Goal: Task Accomplishment & Management: Complete application form

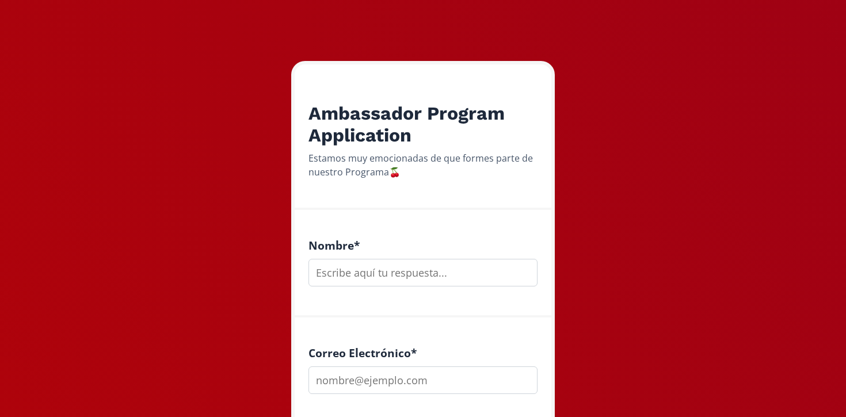
scroll to position [134, 0]
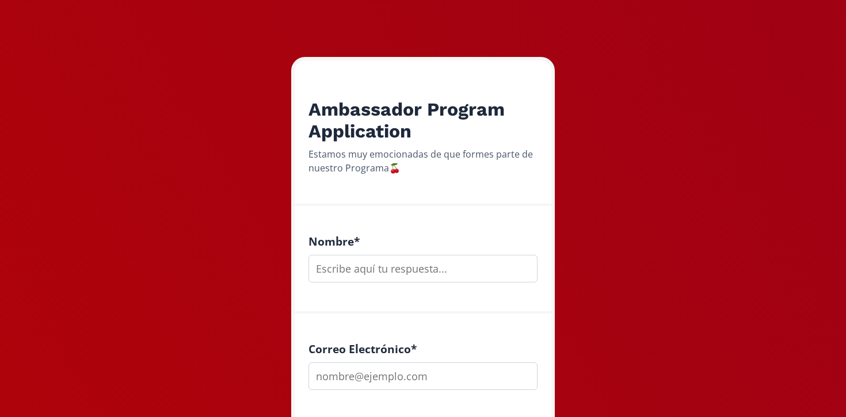
click at [463, 272] on input "text" at bounding box center [423, 269] width 229 height 28
type input "[PERSON_NAME]"
click at [443, 375] on input "email" at bounding box center [423, 377] width 229 height 28
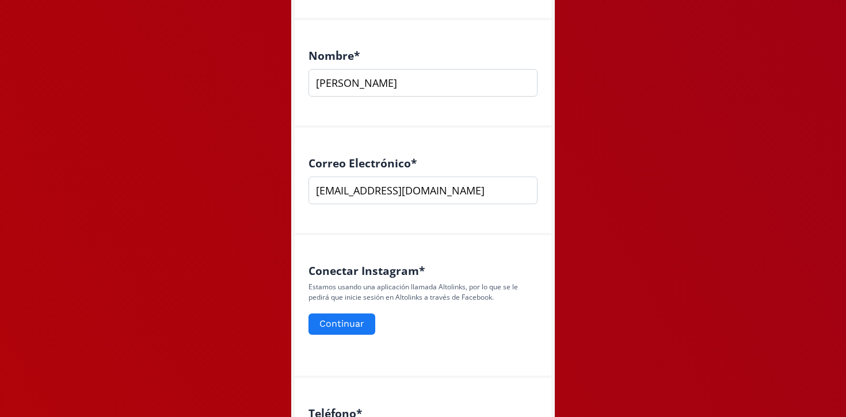
scroll to position [338, 0]
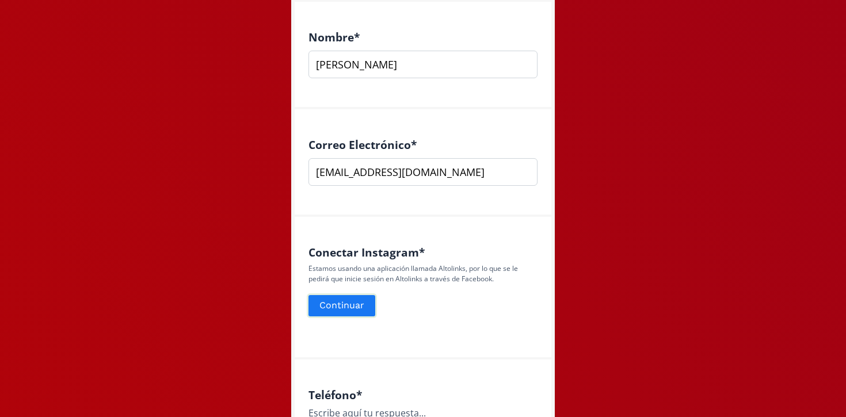
type input "[EMAIL_ADDRESS][DOMAIN_NAME]"
click at [343, 306] on button "Continuar" at bounding box center [342, 306] width 70 height 25
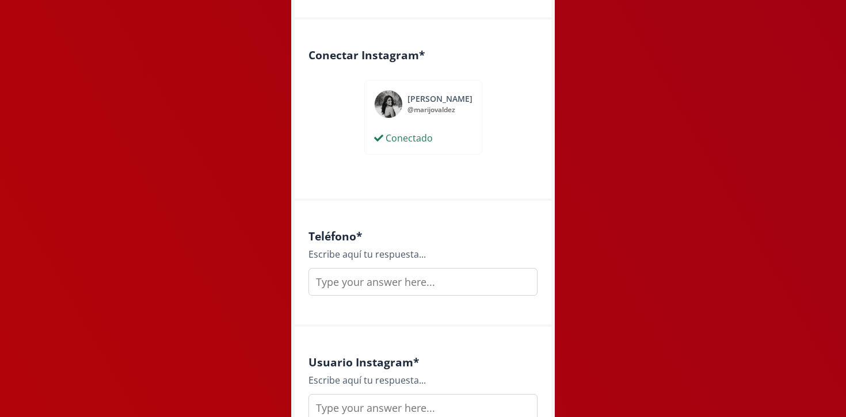
scroll to position [565, 0]
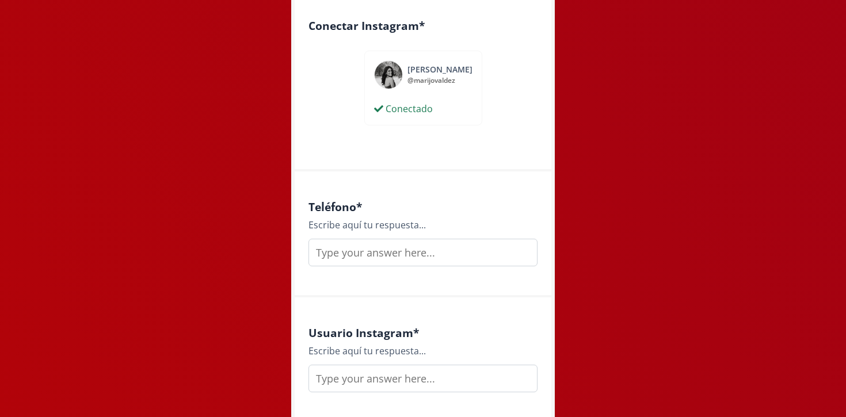
click at [467, 250] on input "text" at bounding box center [423, 253] width 229 height 28
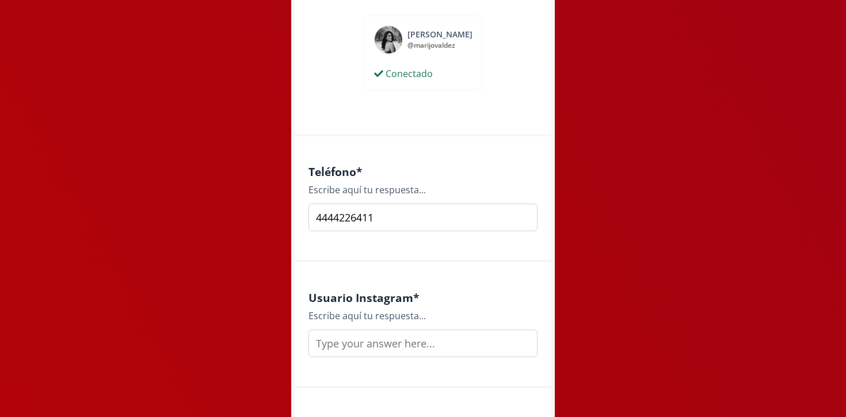
scroll to position [647, 0]
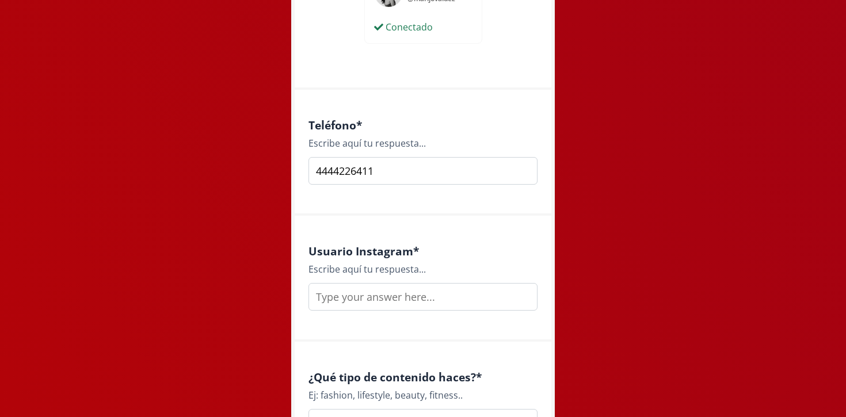
type input "4444226411"
click at [444, 284] on input "text" at bounding box center [423, 297] width 229 height 28
type input "M"
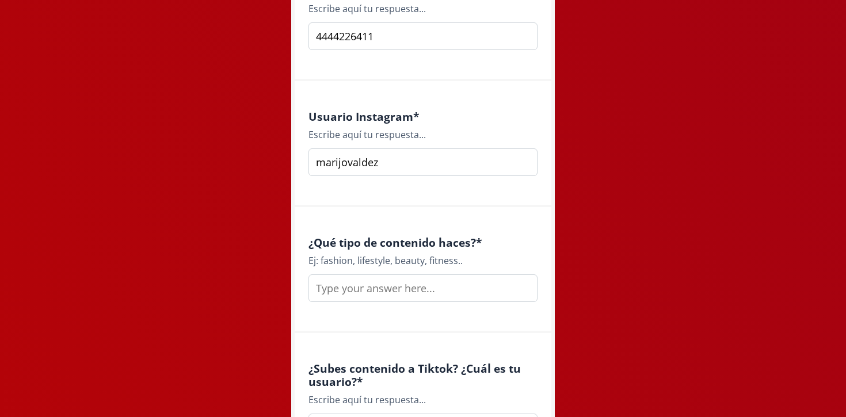
scroll to position [855, 0]
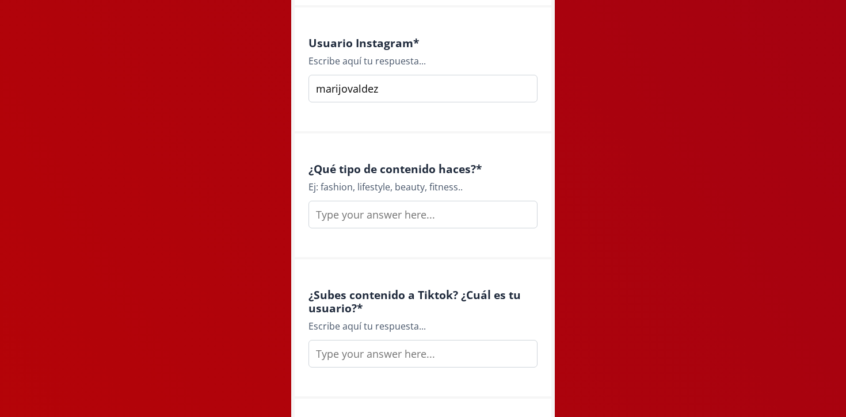
type input "marijovaldez"
click at [426, 218] on input "text" at bounding box center [423, 215] width 229 height 28
click at [489, 214] on input "text" at bounding box center [423, 215] width 229 height 28
type input "lifestyle, fitness"
click at [446, 262] on div "¿Subes contenido a Tiktok? ¿Cuál es tu usuario? * Escribe aquí tu respuesta..." at bounding box center [423, 329] width 257 height 139
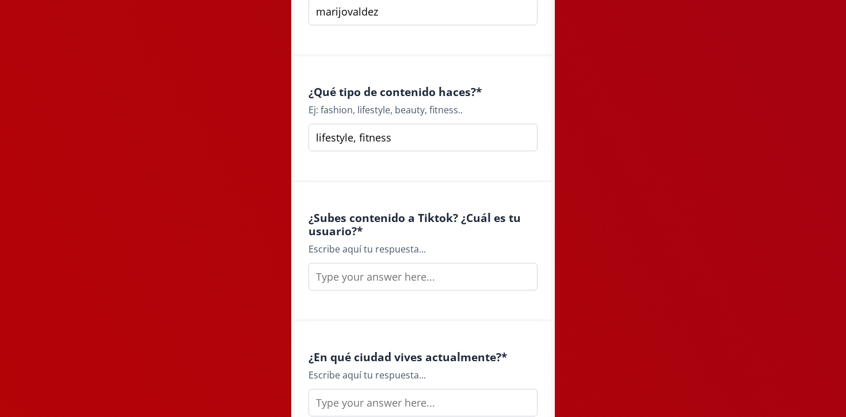
scroll to position [942, 0]
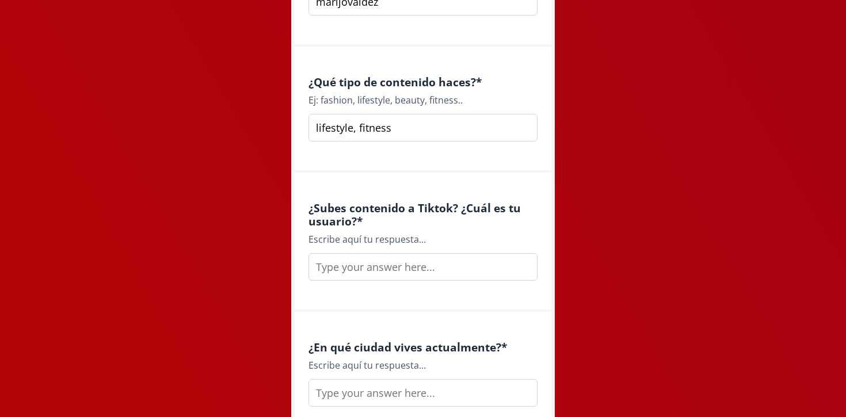
click at [417, 265] on input "text" at bounding box center [423, 267] width 229 height 28
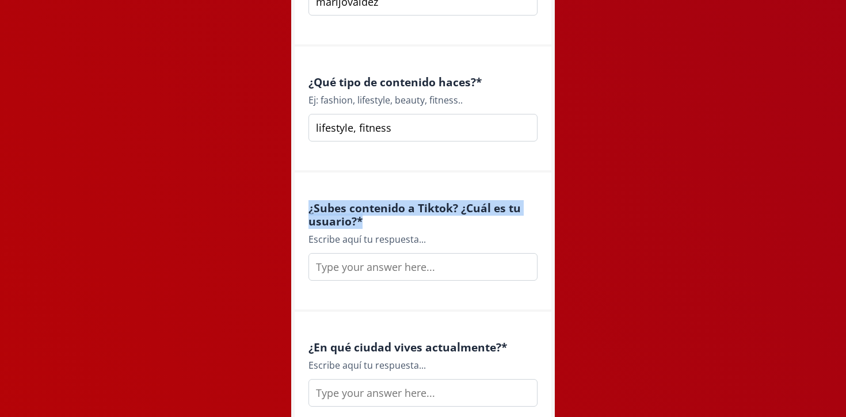
drag, startPoint x: 364, startPoint y: 217, endPoint x: 301, endPoint y: 201, distance: 65.2
click at [301, 202] on div "¿Subes contenido a Tiktok? ¿Cuál es tu usuario? * Escribe aquí tu respuesta..." at bounding box center [423, 242] width 257 height 139
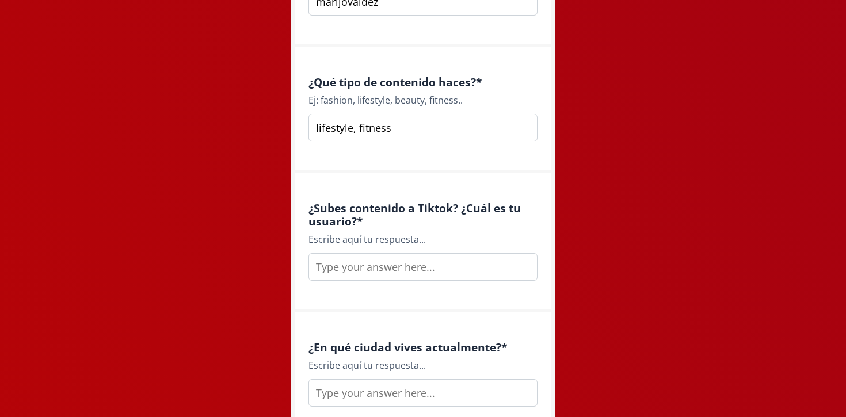
click at [395, 227] on h4 "¿Subes contenido a Tiktok? ¿Cuál es tu usuario? *" at bounding box center [423, 214] width 229 height 26
click at [397, 264] on input "text" at bounding box center [423, 267] width 229 height 28
type input "No mucho, marijovaldezz"
click at [432, 330] on div "¿En qué ciudad vives actualmente? * Escribe aquí tu respuesta..." at bounding box center [423, 375] width 257 height 126
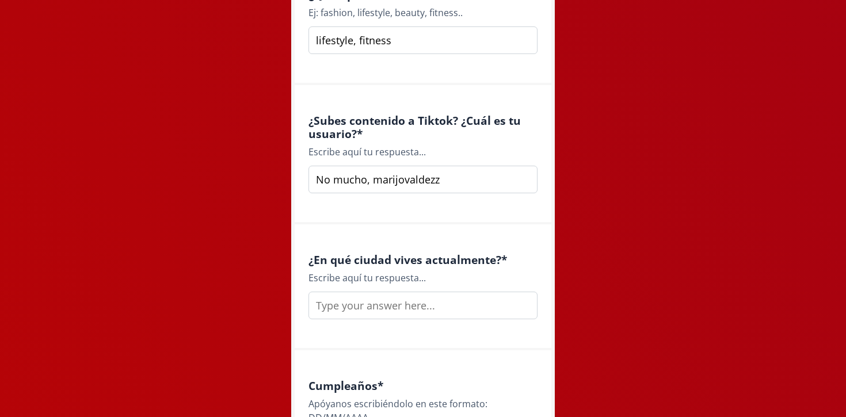
scroll to position [1041, 0]
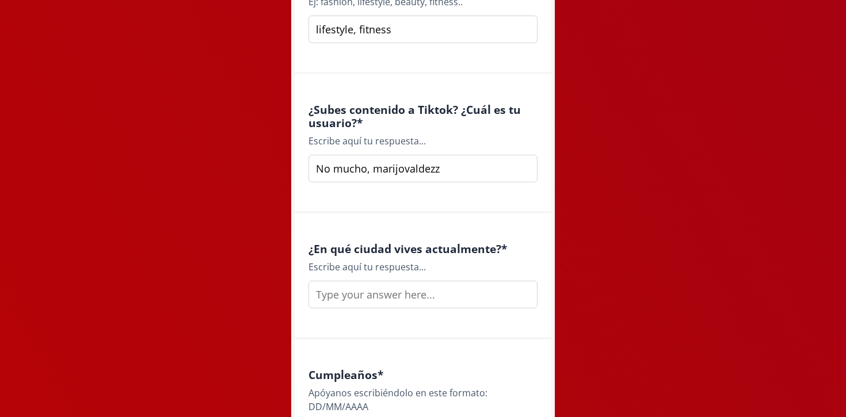
click at [416, 295] on input "text" at bounding box center [423, 295] width 229 height 28
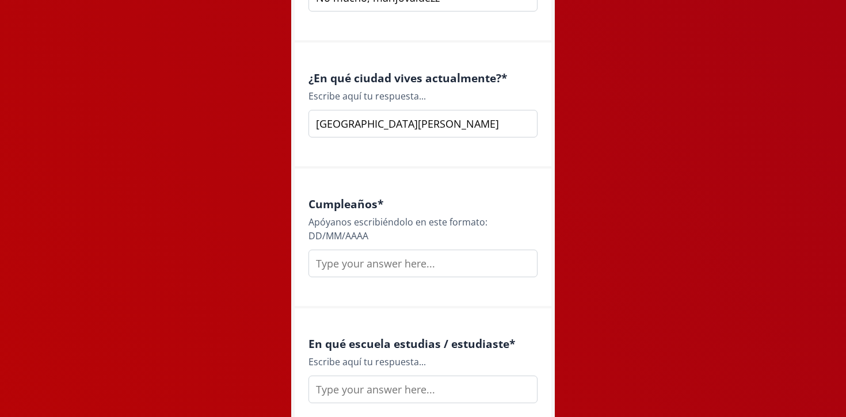
scroll to position [1253, 0]
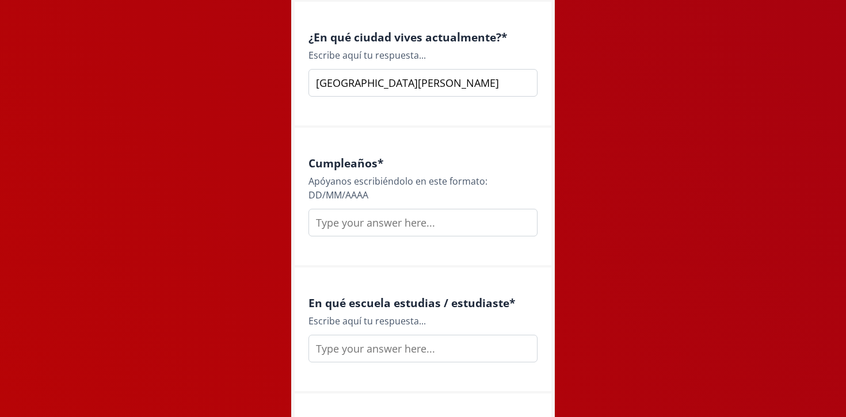
type input "[GEOGRAPHIC_DATA][PERSON_NAME]"
click at [472, 211] on input "text" at bounding box center [423, 223] width 229 height 28
type input "[DATE]"
click at [471, 347] on input "text" at bounding box center [423, 349] width 229 height 28
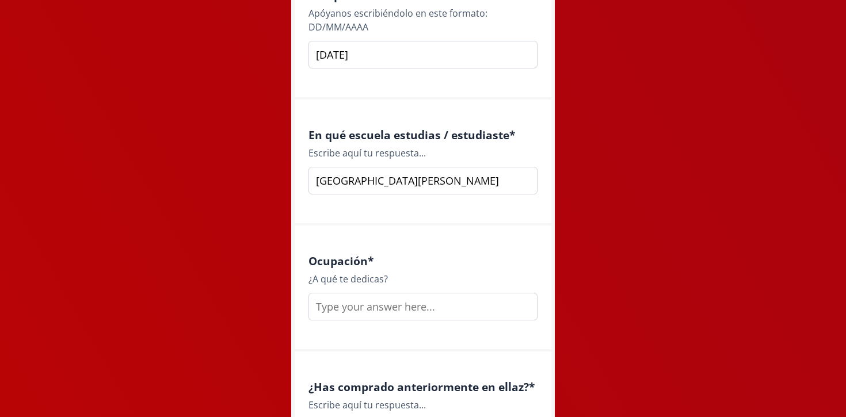
scroll to position [1562, 0]
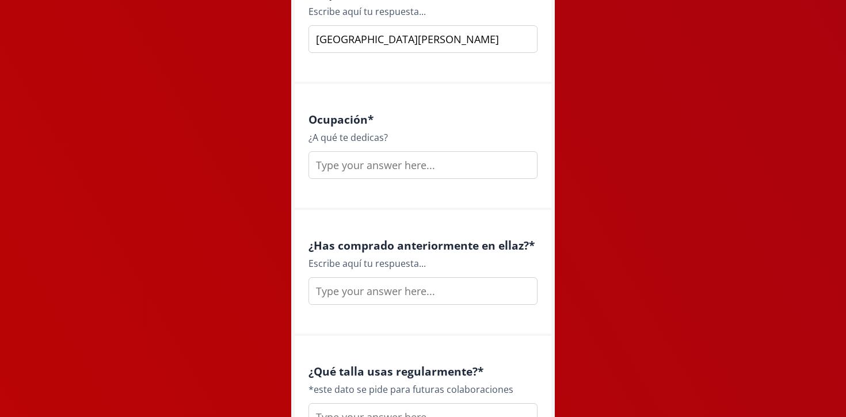
type input "[GEOGRAPHIC_DATA][PERSON_NAME]"
click at [431, 161] on input "text" at bounding box center [423, 165] width 229 height 28
type input "Mercadóloga"
click at [413, 294] on input "text" at bounding box center [423, 291] width 229 height 28
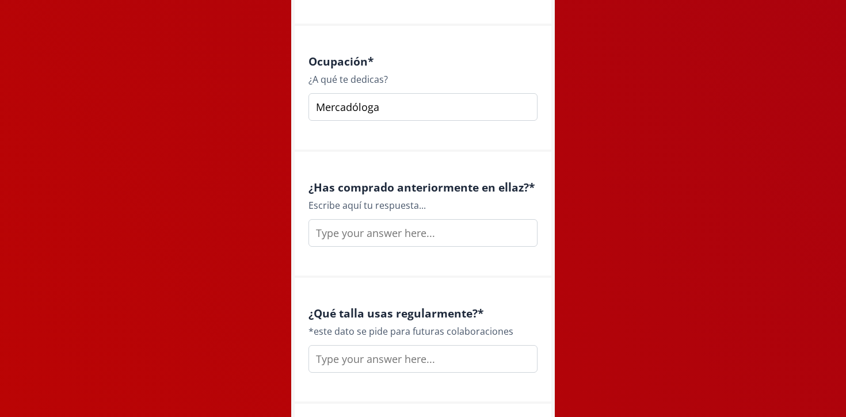
scroll to position [1641, 0]
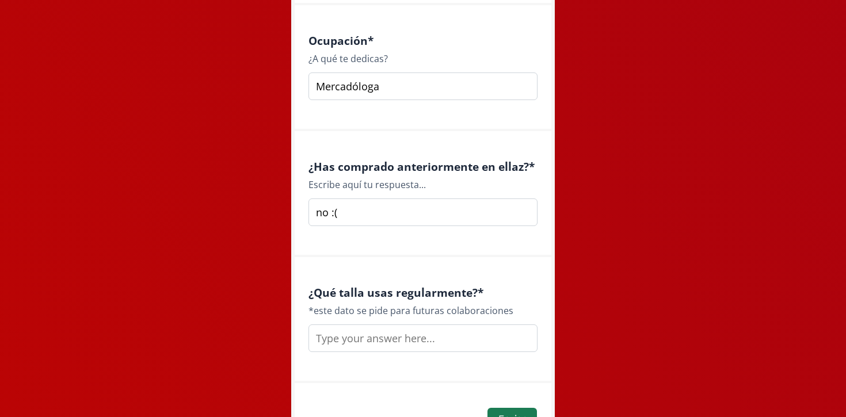
type input "no :("
click at [486, 260] on div "¿Qué talla usas regularmente? * *este dato se pide para futuras colaboraciones" at bounding box center [423, 320] width 257 height 126
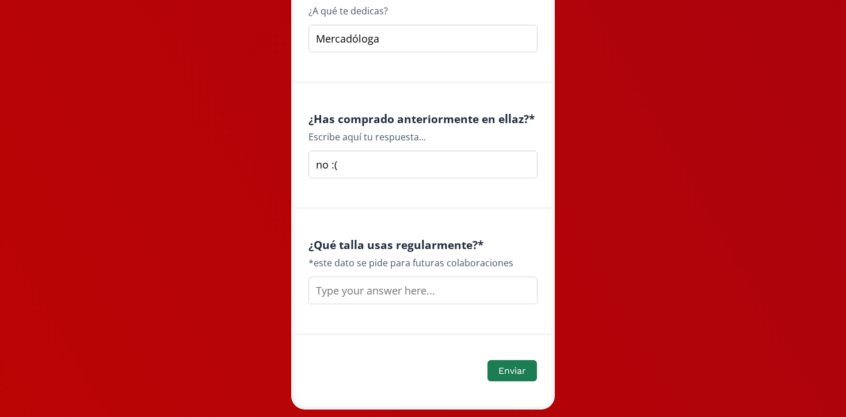
scroll to position [1722, 0]
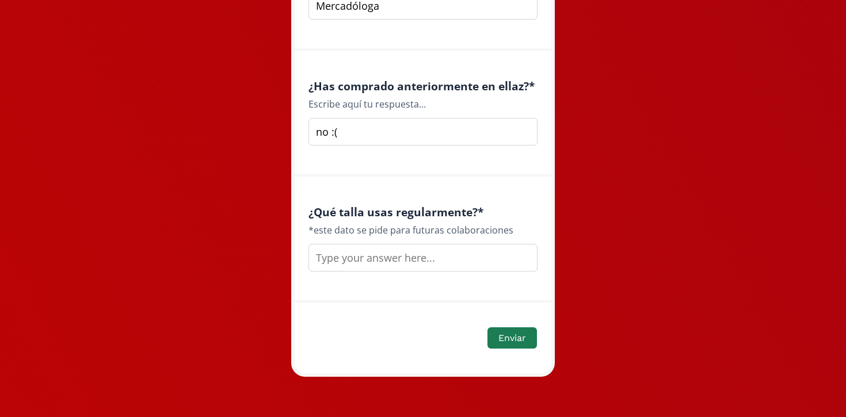
click at [460, 239] on div "¿Qué talla usas regularmente? * *este dato se pide para futuras colaboraciones" at bounding box center [423, 239] width 229 height 66
click at [460, 254] on input "text" at bounding box center [423, 258] width 229 height 28
type input "S"
click at [511, 336] on button "Enviar" at bounding box center [512, 338] width 53 height 25
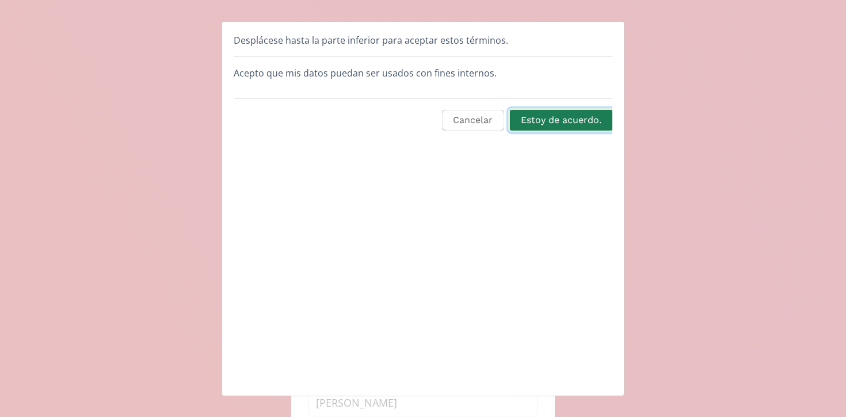
click at [569, 121] on button "Estoy de acuerdo." at bounding box center [561, 120] width 106 height 25
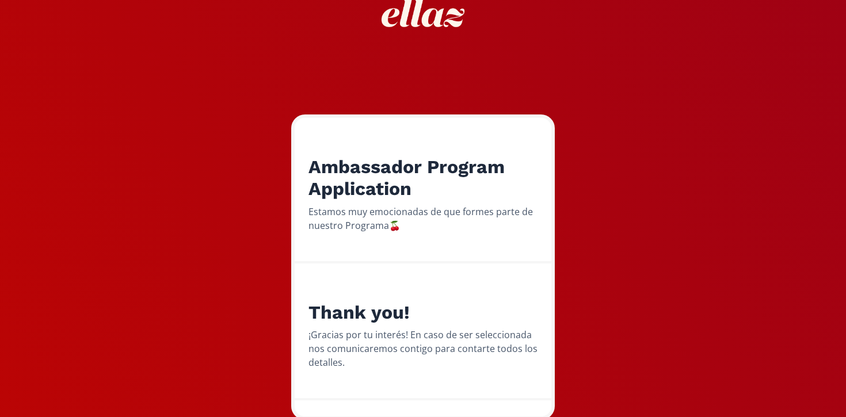
scroll to position [120, 0]
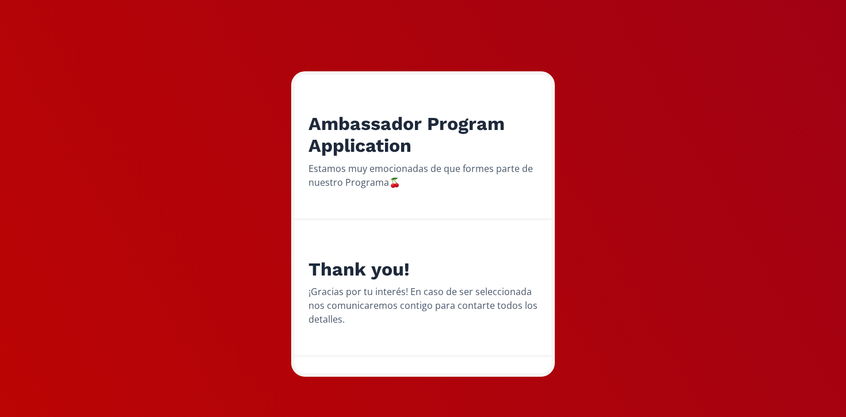
click at [382, 266] on h2 "Thank you!" at bounding box center [423, 269] width 229 height 22
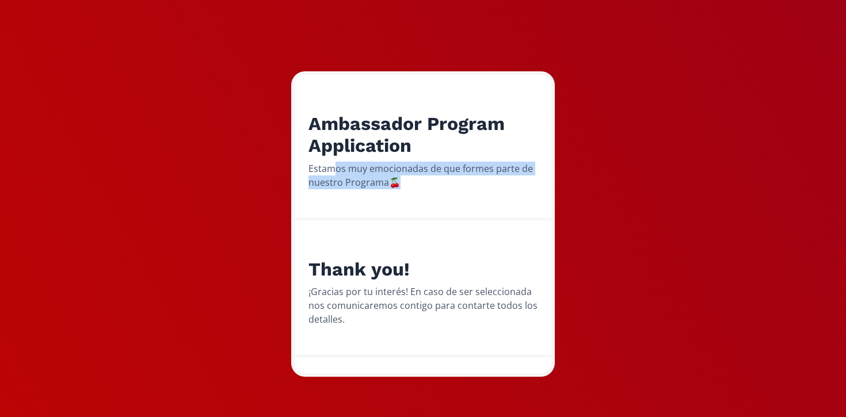
drag, startPoint x: 402, startPoint y: 184, endPoint x: 337, endPoint y: 174, distance: 66.4
click at [337, 174] on div "Estamos muy emocionadas de que formes parte de nuestro Programa🍒" at bounding box center [423, 176] width 229 height 28
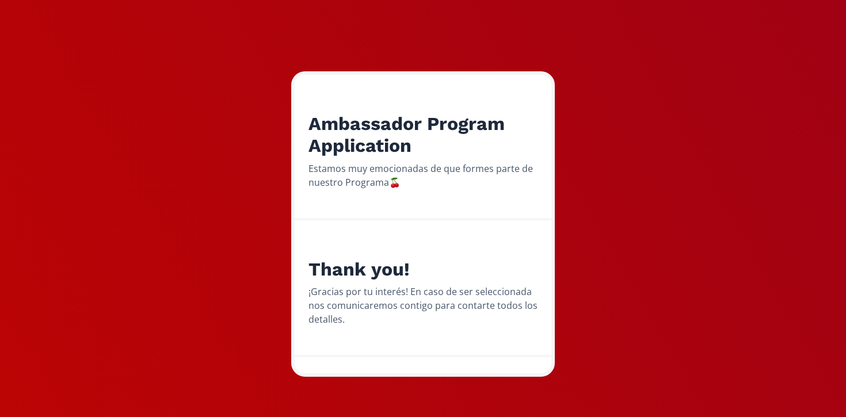
click at [413, 248] on div "Thank you! ¡Gracias por tu interés! En caso de ser seleccionada nos comunicarem…" at bounding box center [423, 288] width 257 height 137
click at [614, 301] on div "Ambassador Program Application Estamos muy emocionadas de que formes parte de n…" at bounding box center [422, 148] width 863 height 537
